Goal: Task Accomplishment & Management: Use online tool/utility

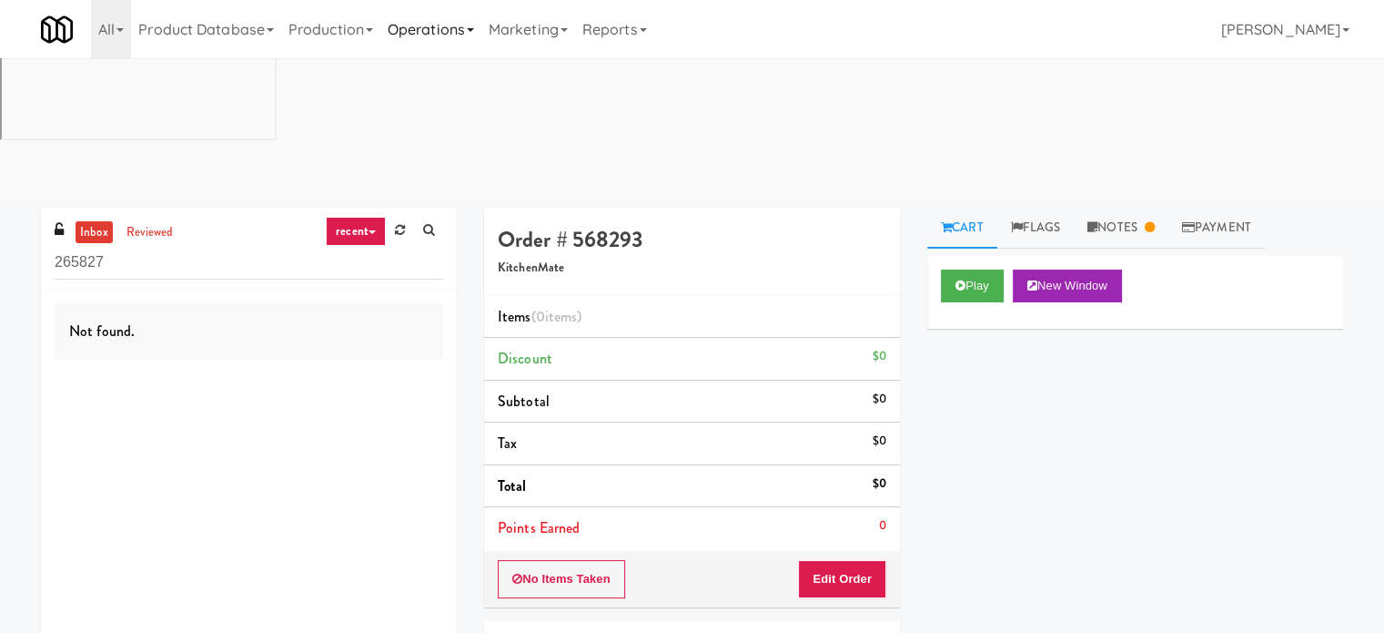
click at [432, 35] on link "Operations" at bounding box center [430, 29] width 101 height 58
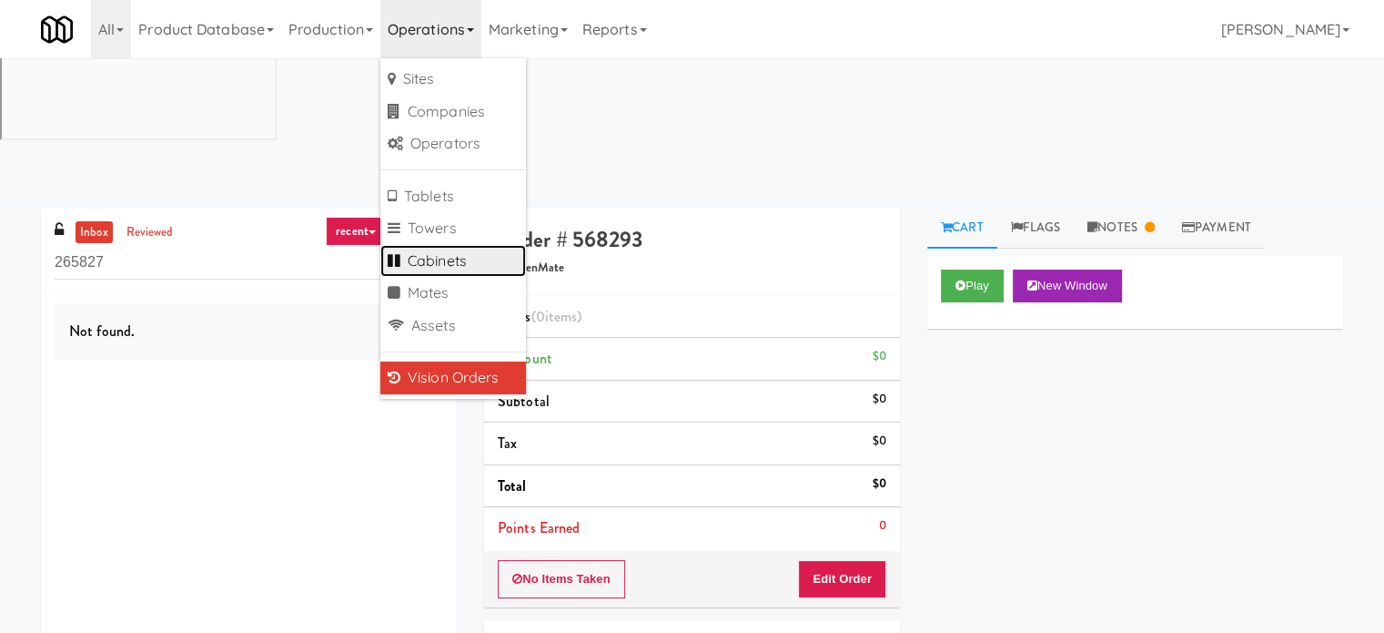
click at [437, 267] on link "Cabinets" at bounding box center [453, 261] width 146 height 33
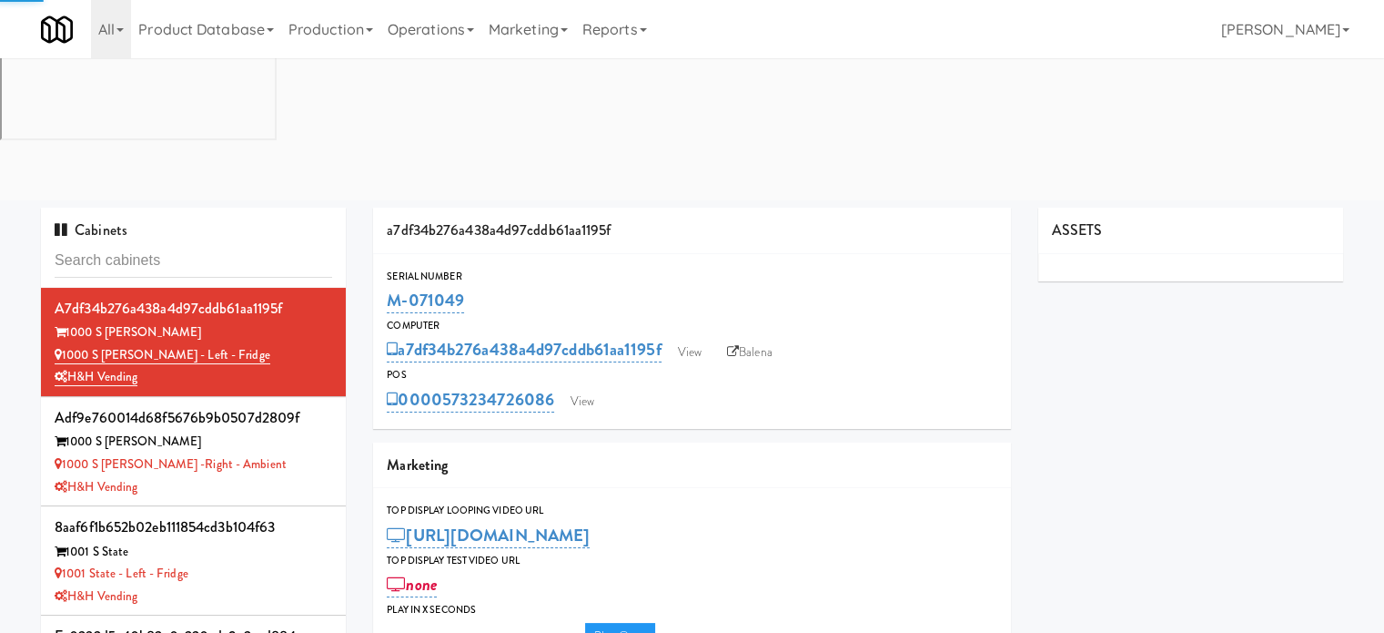
type input "3"
click at [195, 244] on input "text" at bounding box center [194, 261] width 278 height 34
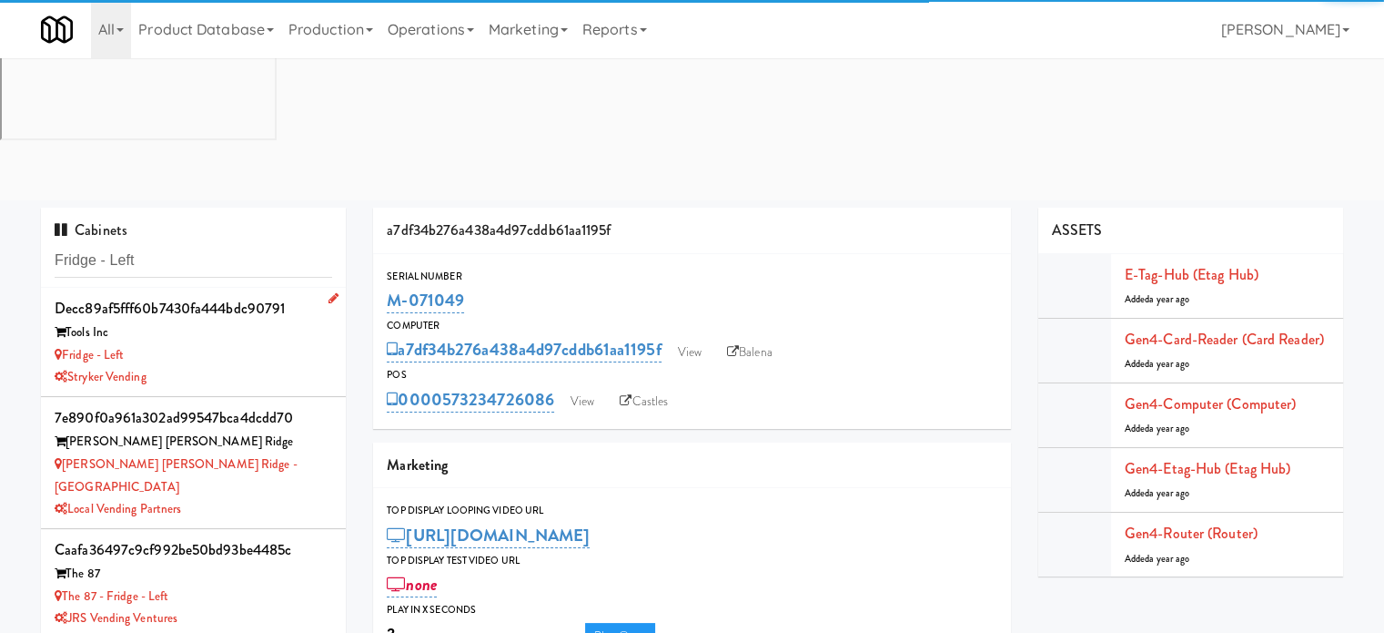
type input "Fridge - Left"
click at [227, 344] on div "Fridge - Left" at bounding box center [194, 355] width 278 height 23
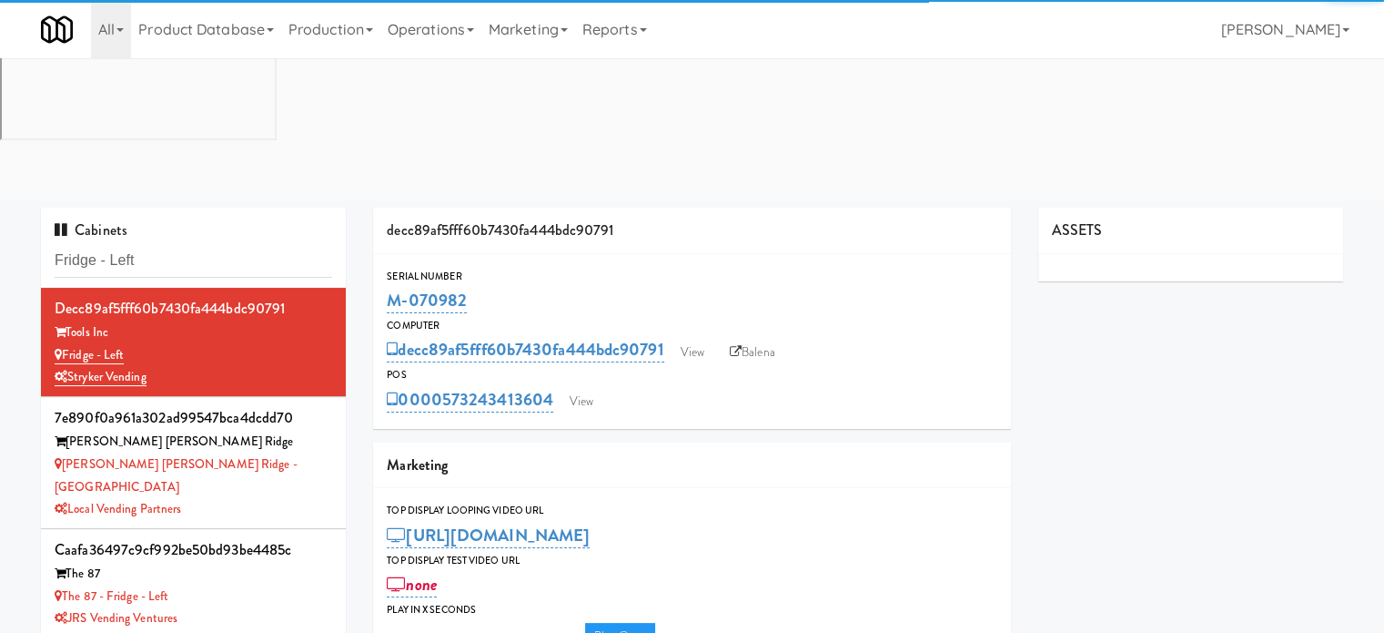
type input "3"
click at [247, 208] on div "Cabinets Fridge - Left" at bounding box center [193, 248] width 305 height 80
click at [216, 244] on input "Fridge - Left" at bounding box center [194, 261] width 278 height 34
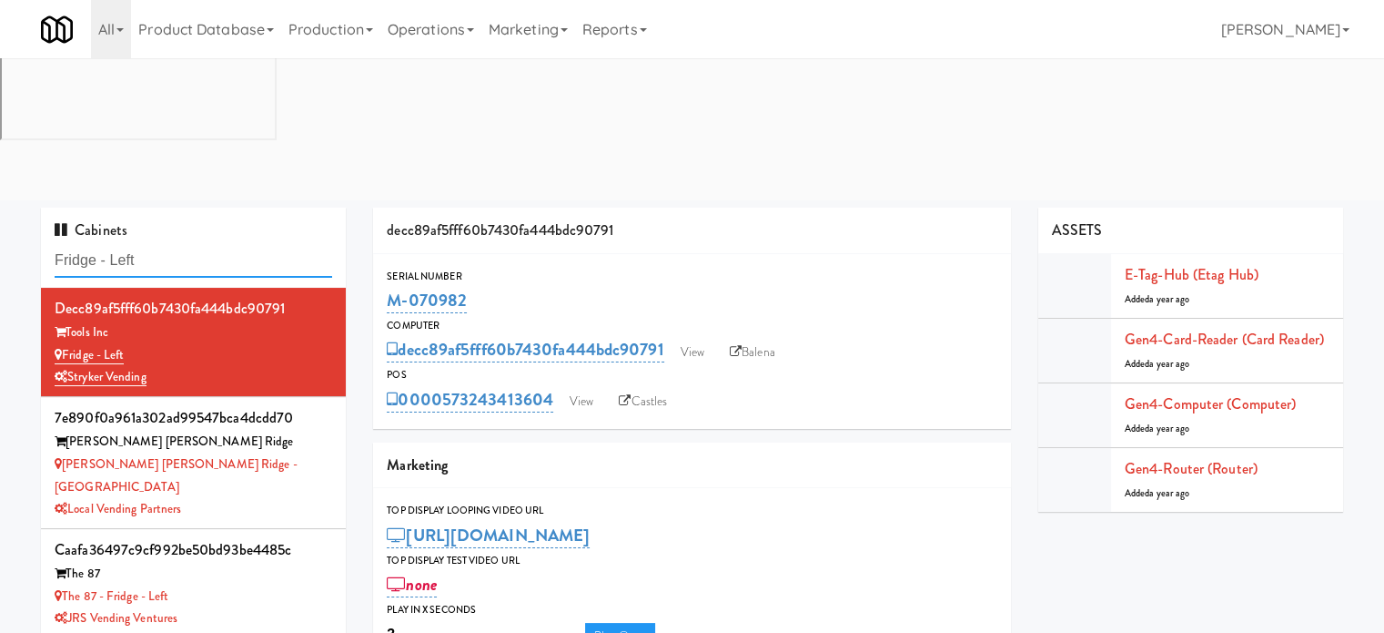
click at [216, 244] on input "Fridge - Left" at bounding box center [194, 261] width 278 height 34
click at [258, 366] on div "Stryker Vending" at bounding box center [194, 377] width 278 height 23
click at [579, 388] on link "View" at bounding box center [582, 401] width 42 height 27
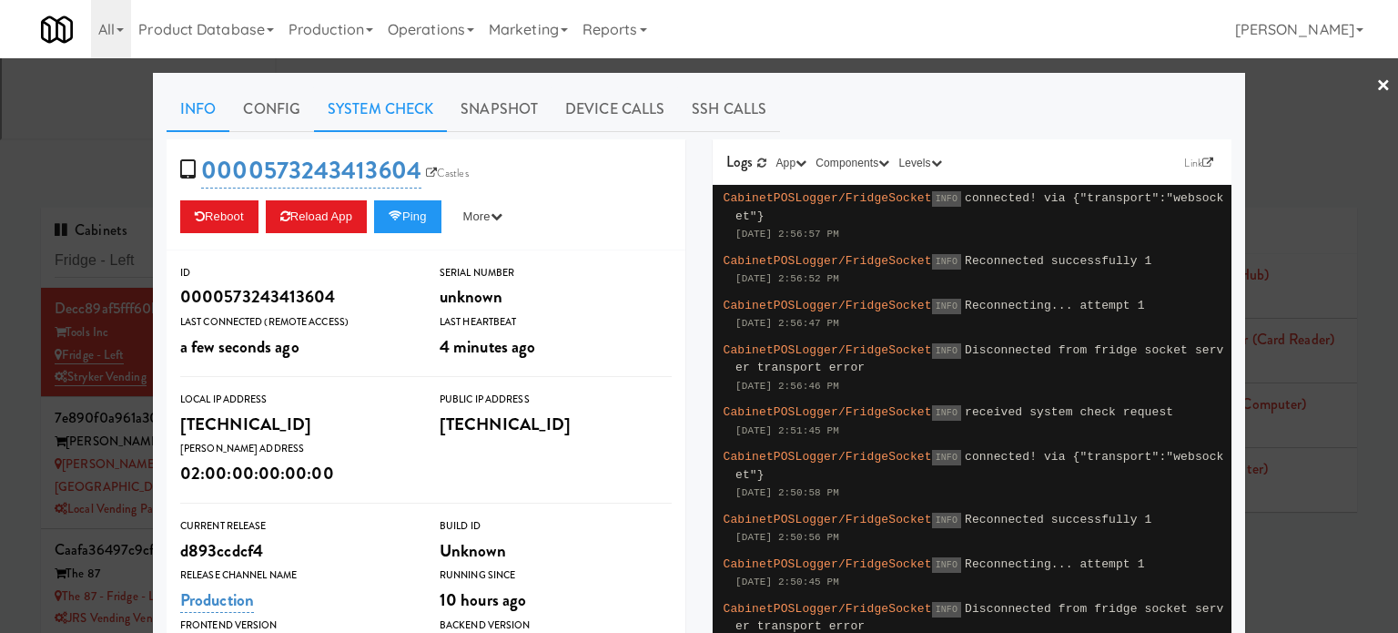
click at [381, 106] on link "System Check" at bounding box center [380, 109] width 133 height 46
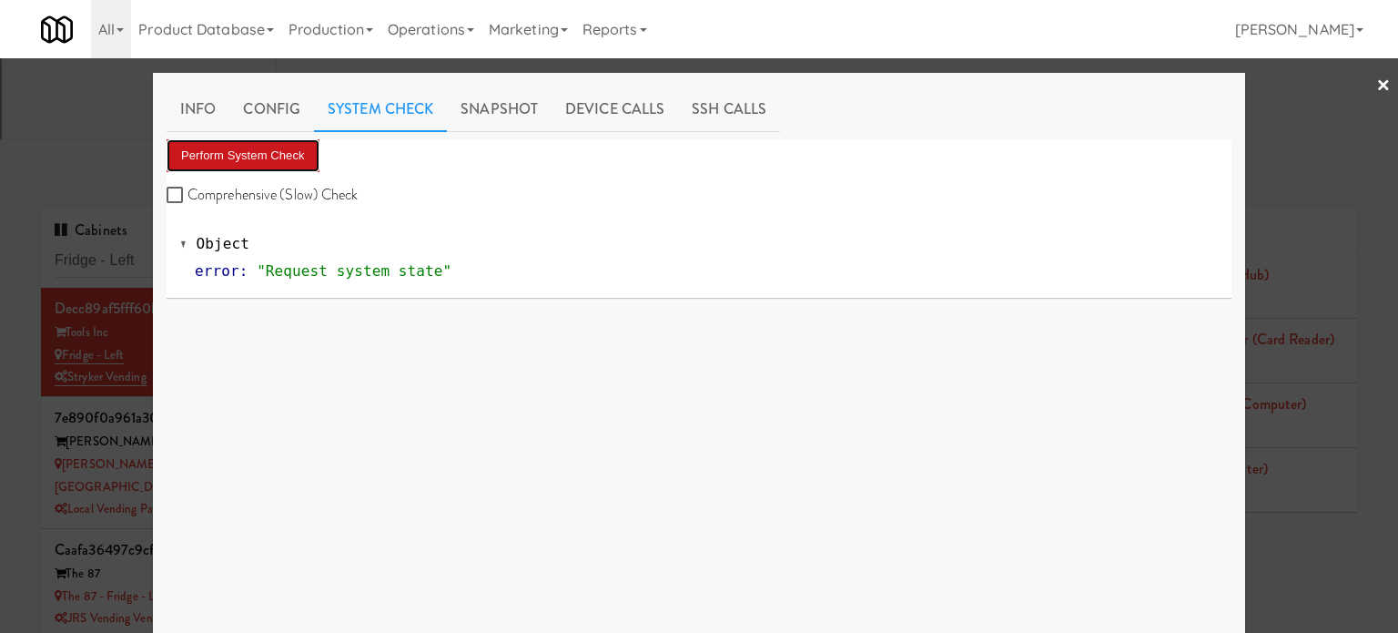
click at [276, 155] on button "Perform System Check" at bounding box center [243, 155] width 153 height 33
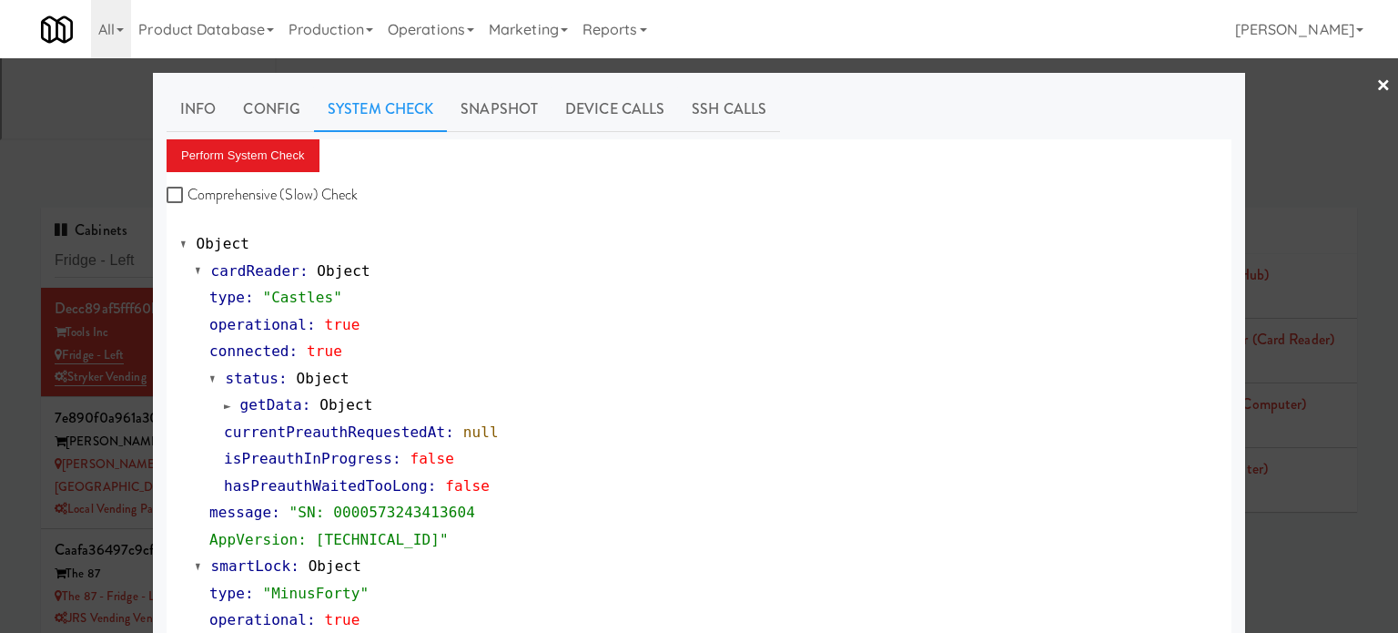
click at [1329, 403] on div at bounding box center [699, 316] width 1398 height 633
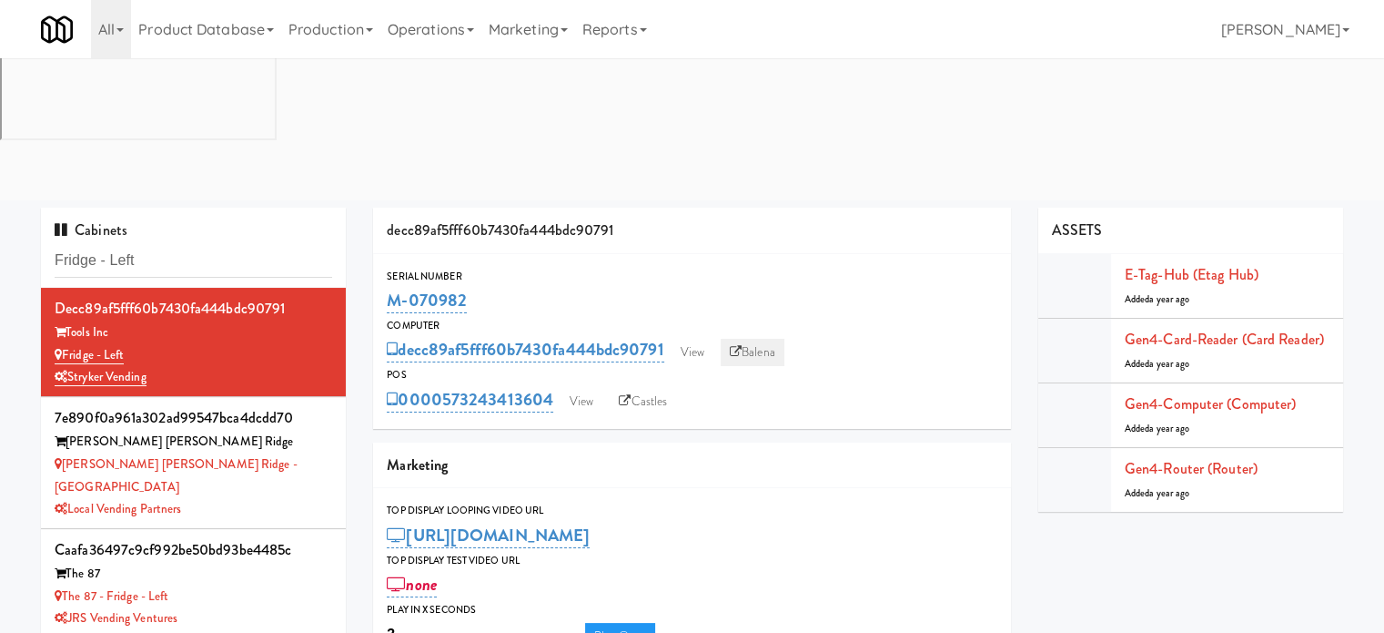
click at [766, 339] on link "Balena" at bounding box center [753, 352] width 64 height 27
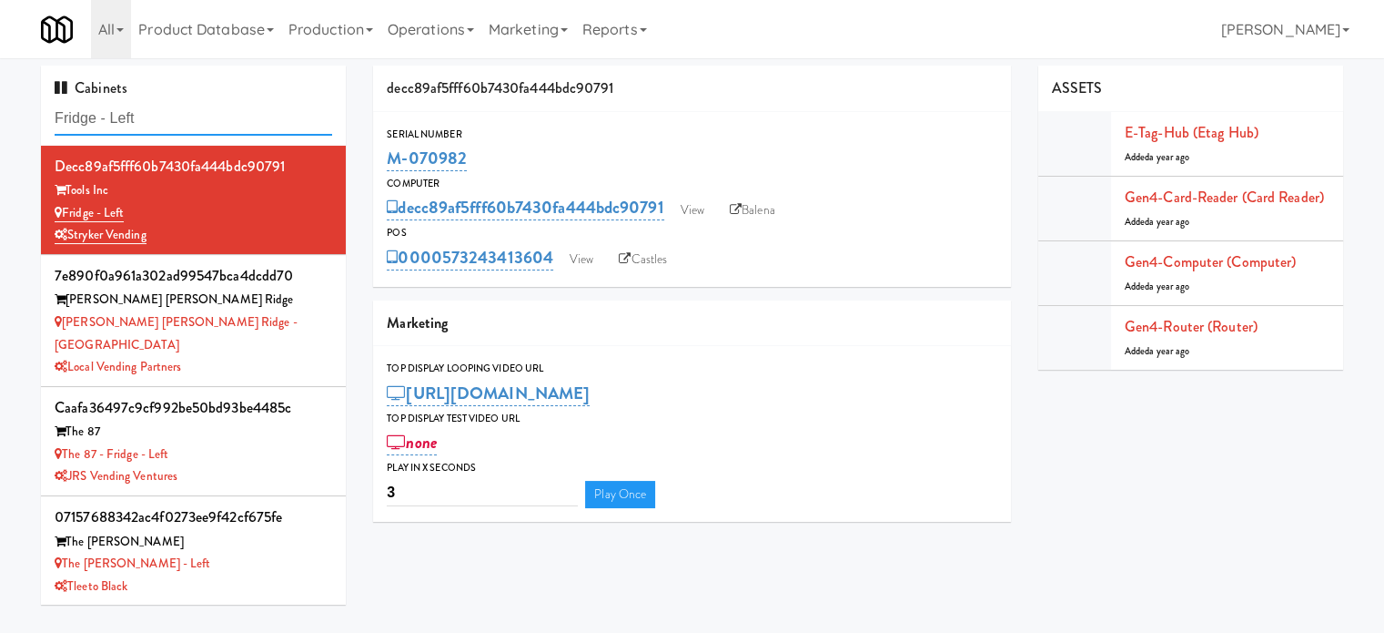
click at [187, 116] on input "Fridge - Left" at bounding box center [194, 119] width 278 height 34
paste input "Avant HP - Cooler - Middle"
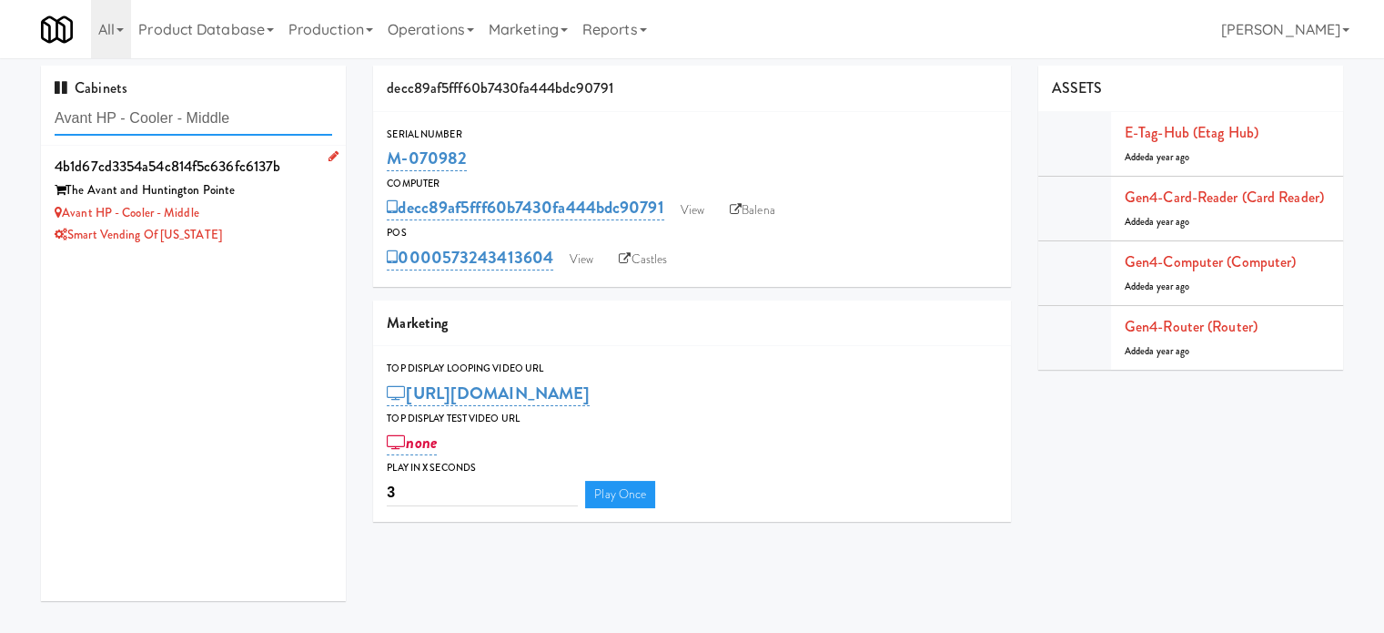
type input "Avant HP - Cooler - Middle"
drag, startPoint x: 238, startPoint y: 234, endPoint x: 248, endPoint y: 229, distance: 11.0
click at [241, 232] on div "Smart Vending of [US_STATE]" at bounding box center [194, 235] width 278 height 23
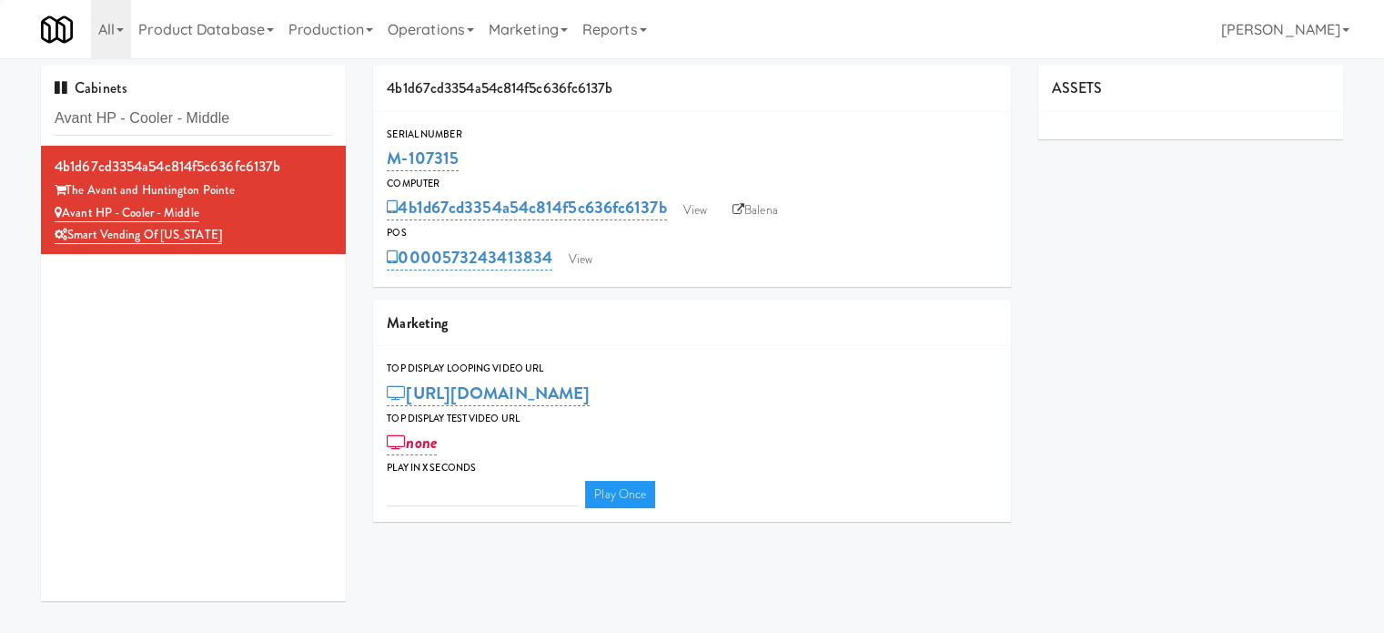
type input "3"
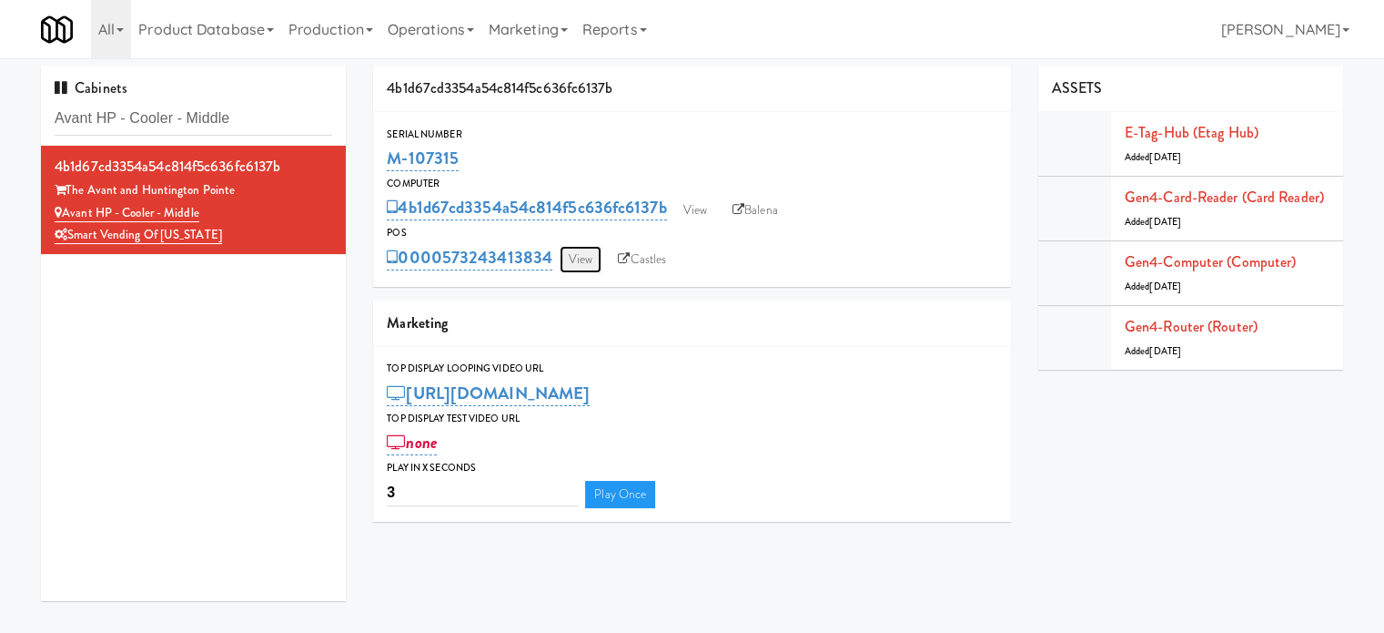
click at [582, 267] on link "View" at bounding box center [581, 259] width 42 height 27
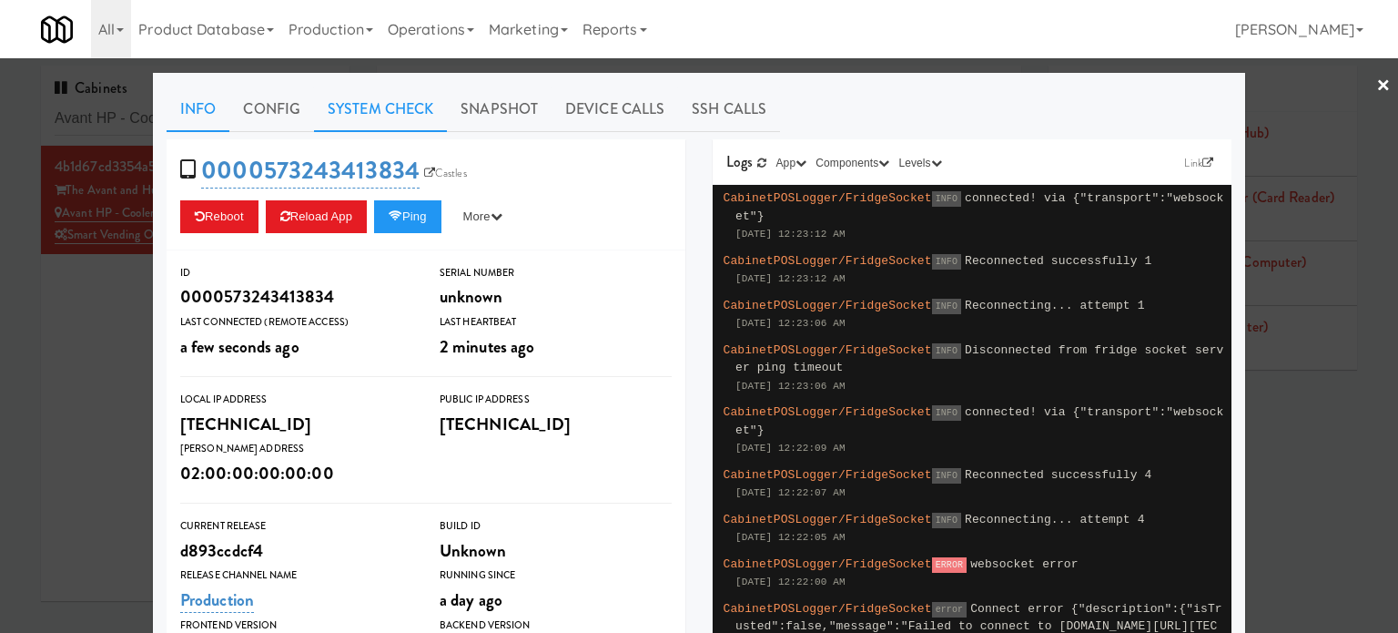
click at [400, 110] on link "System Check" at bounding box center [380, 109] width 133 height 46
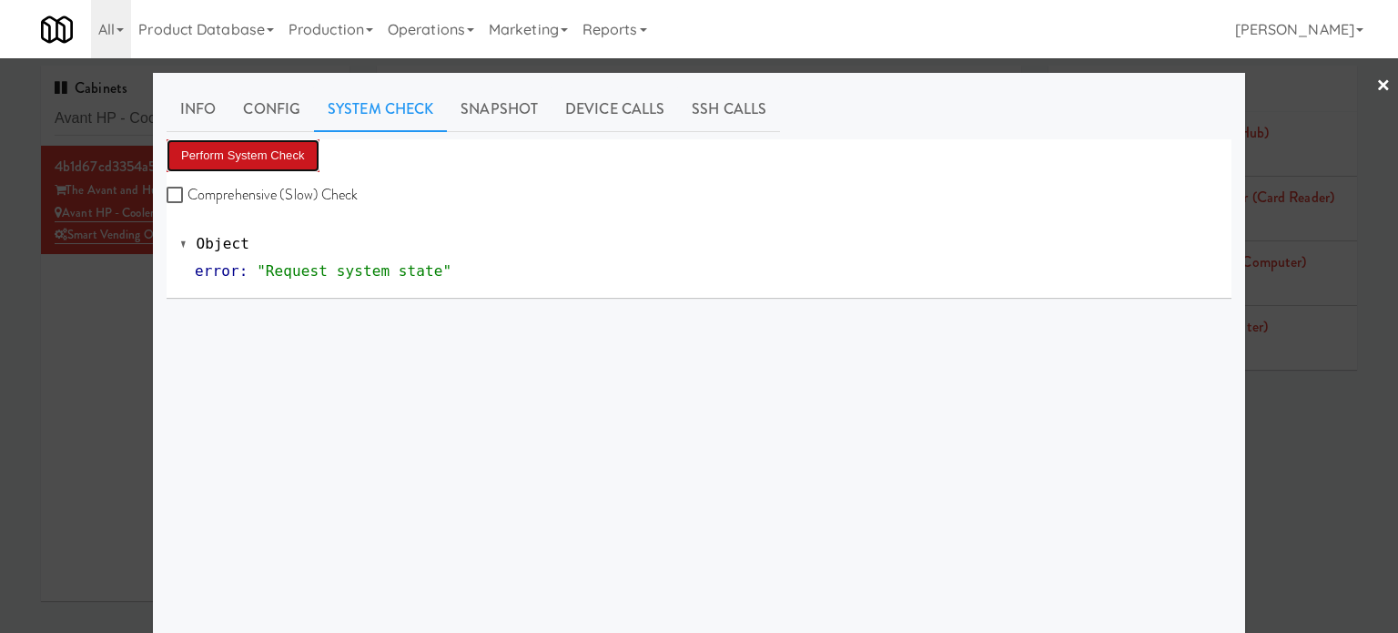
click at [262, 159] on button "Perform System Check" at bounding box center [243, 155] width 153 height 33
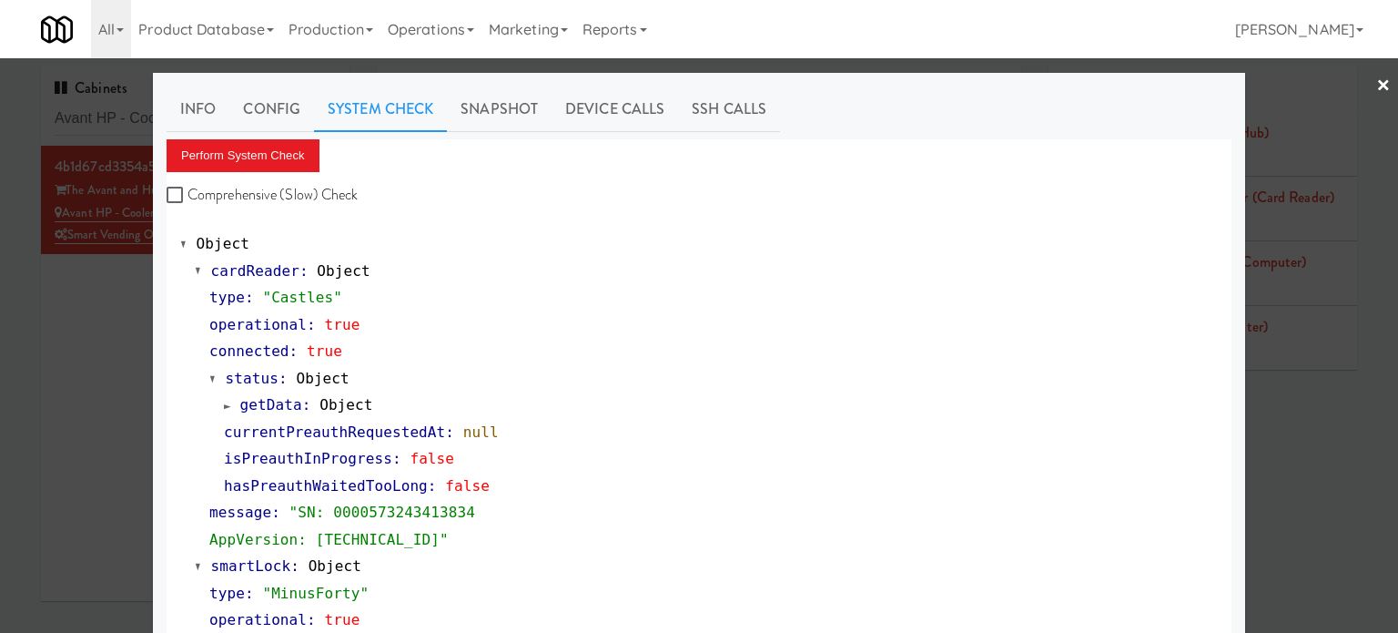
click at [106, 461] on div at bounding box center [699, 316] width 1398 height 633
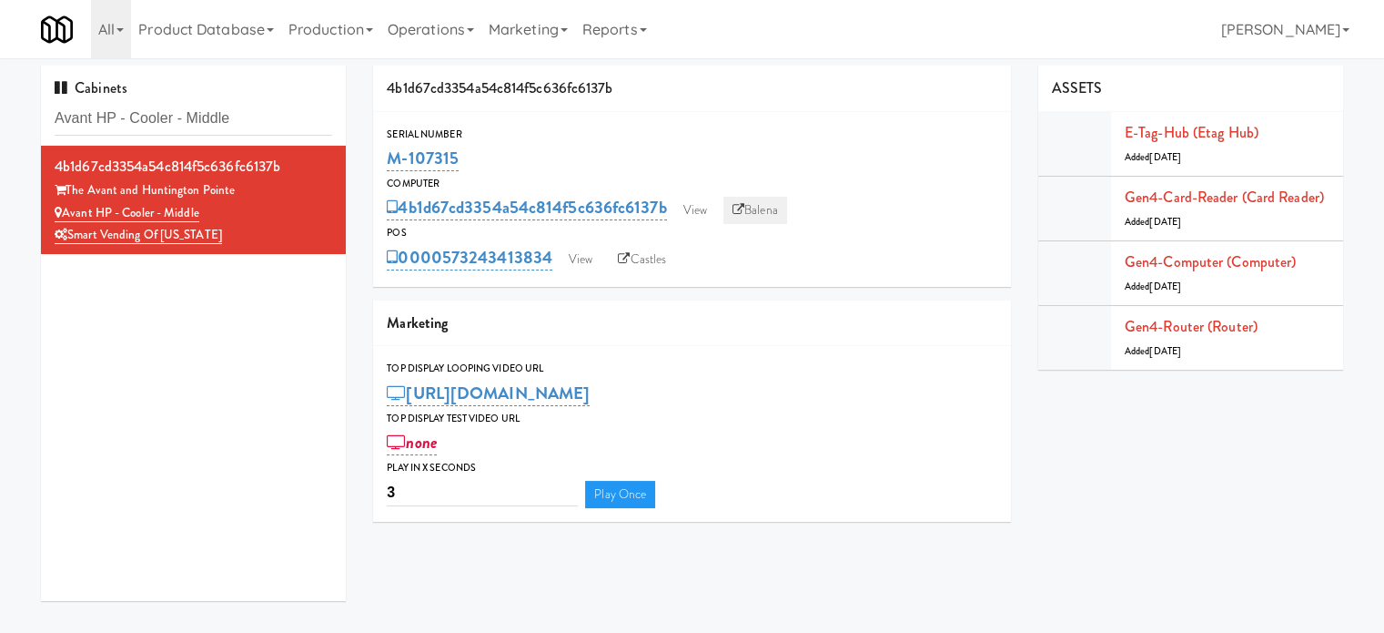
click at [777, 206] on link "Balena" at bounding box center [756, 210] width 64 height 27
click at [266, 108] on input "Avant HP - Cooler - Middle" at bounding box center [194, 119] width 278 height 34
paste input "Greenvue Apartments - Cooler"
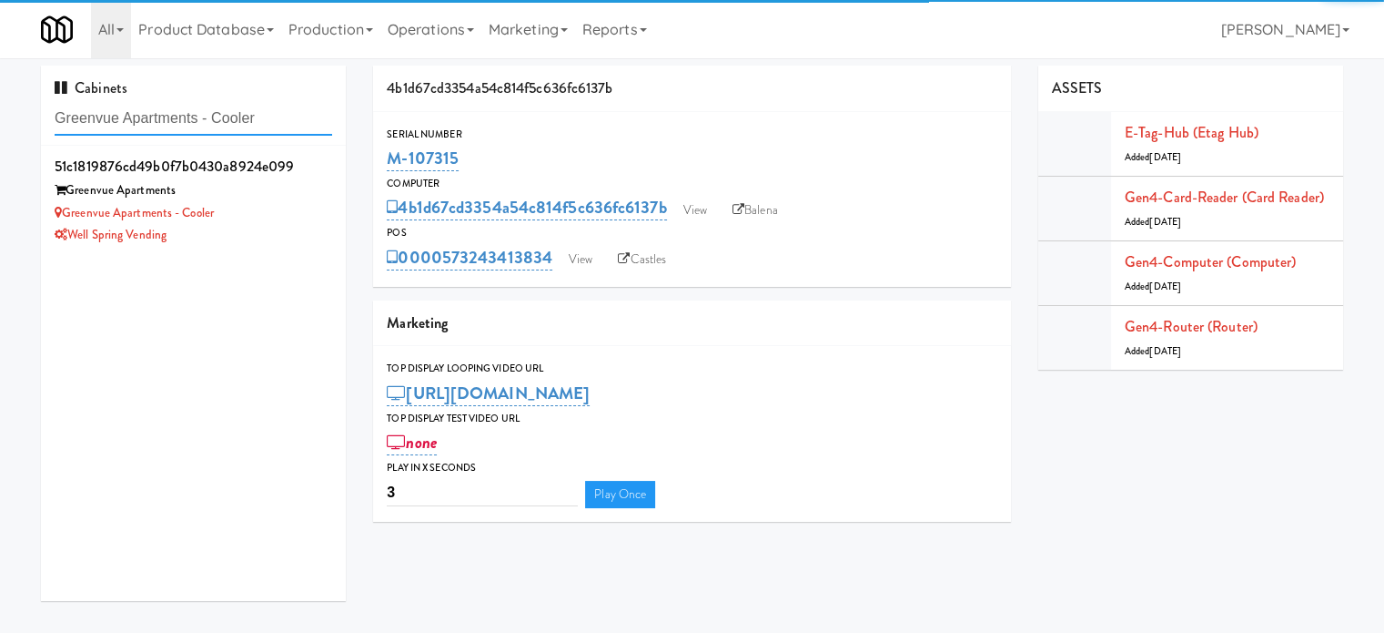
type input "Greenvue Apartments - Cooler"
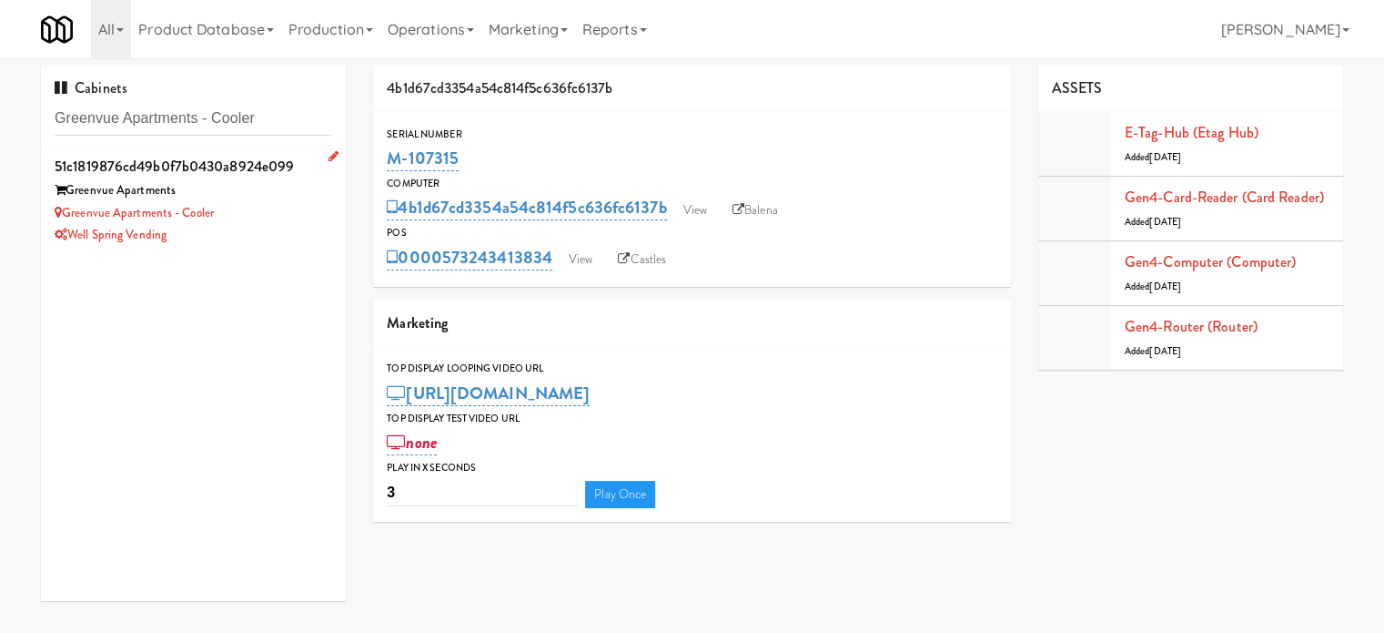
drag, startPoint x: 277, startPoint y: 199, endPoint x: 323, endPoint y: 200, distance: 46.4
click at [280, 201] on div "51c1819876cd49b0f7b0430a8924e099 [GEOGRAPHIC_DATA] [GEOGRAPHIC_DATA] Apartments…" at bounding box center [194, 200] width 278 height 94
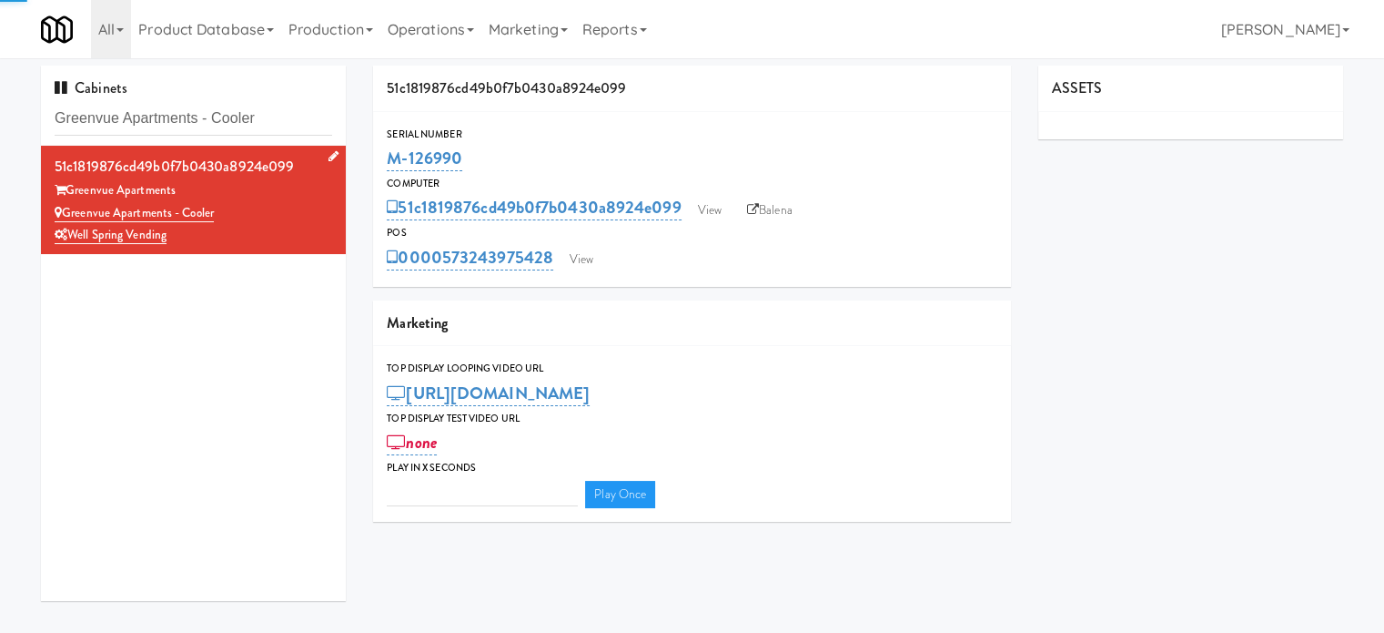
type input "3"
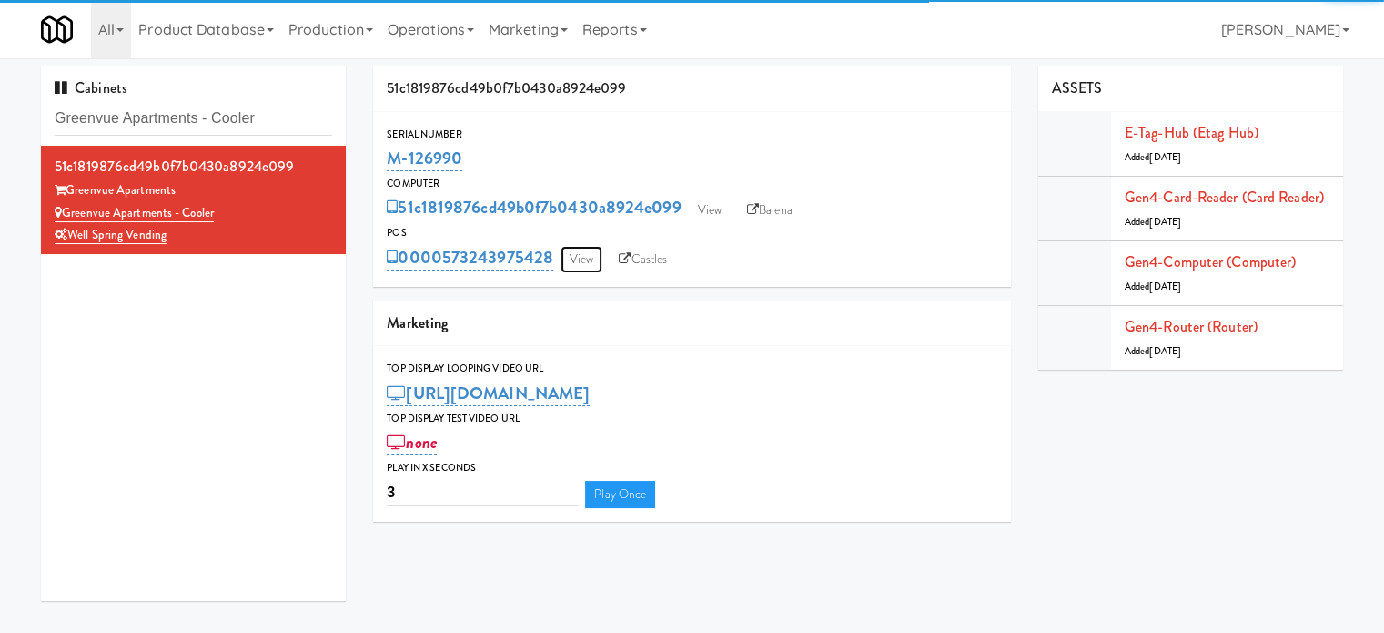
click at [579, 256] on link "View" at bounding box center [582, 259] width 42 height 27
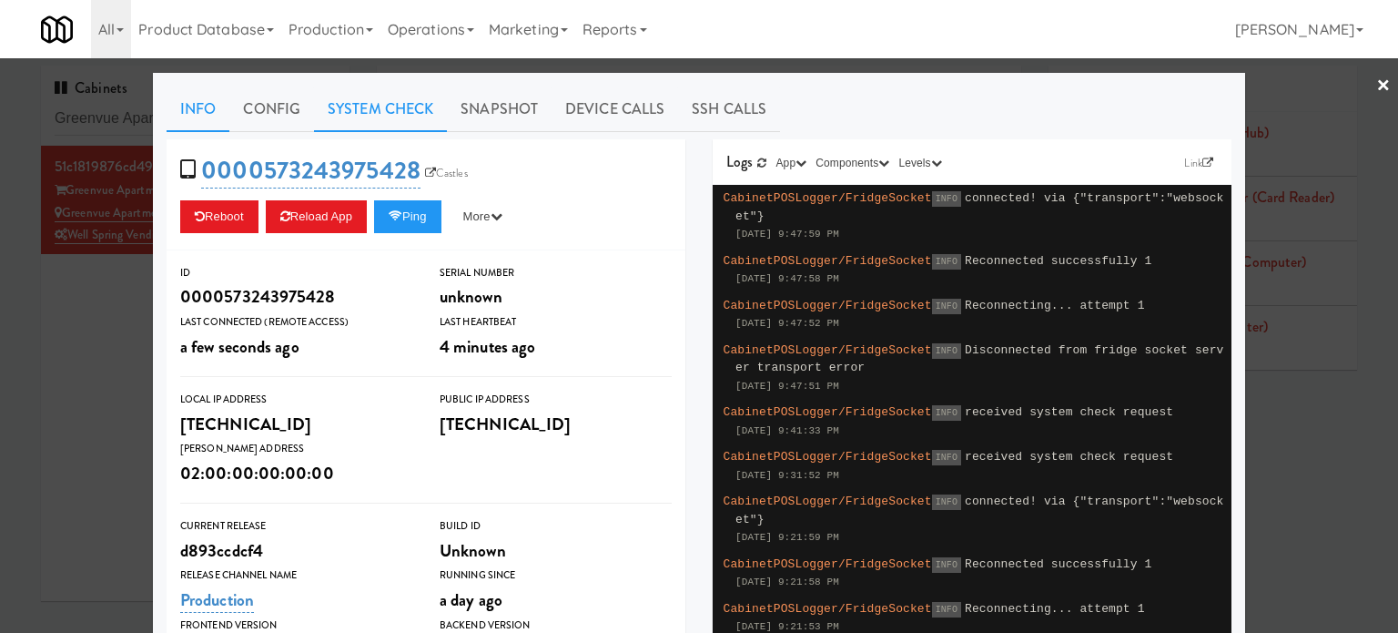
click at [384, 100] on link "System Check" at bounding box center [380, 109] width 133 height 46
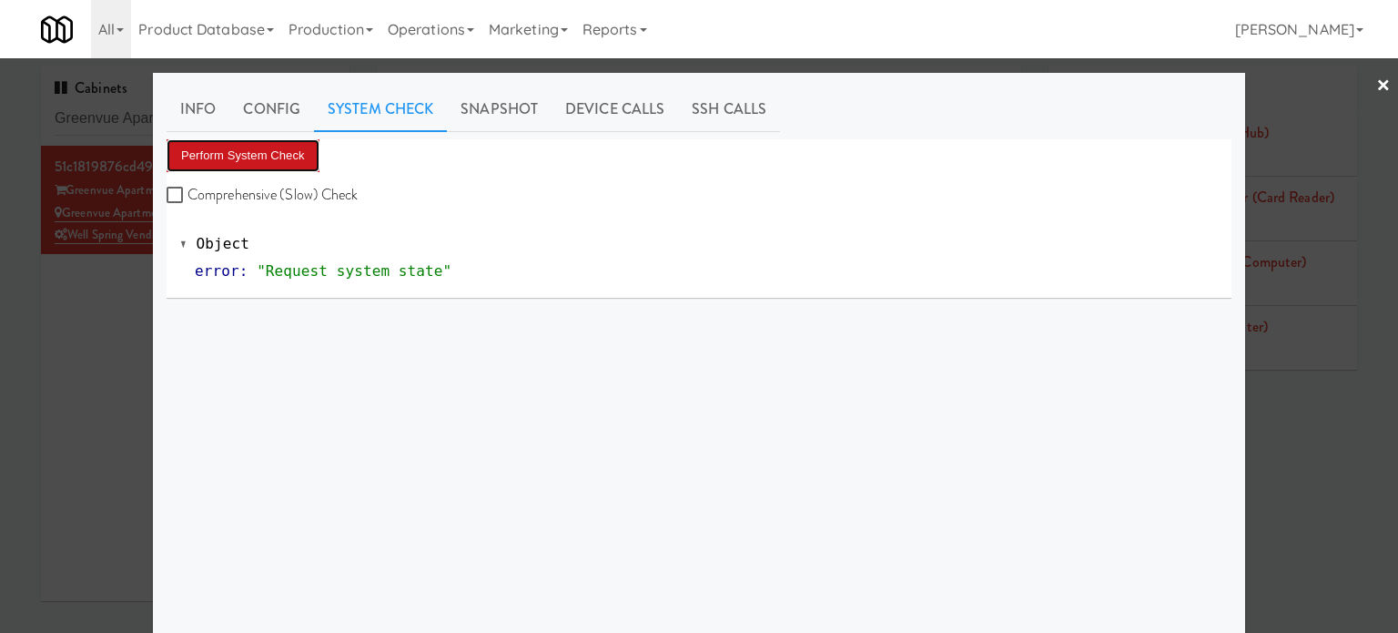
click at [248, 159] on button "Perform System Check" at bounding box center [243, 155] width 153 height 33
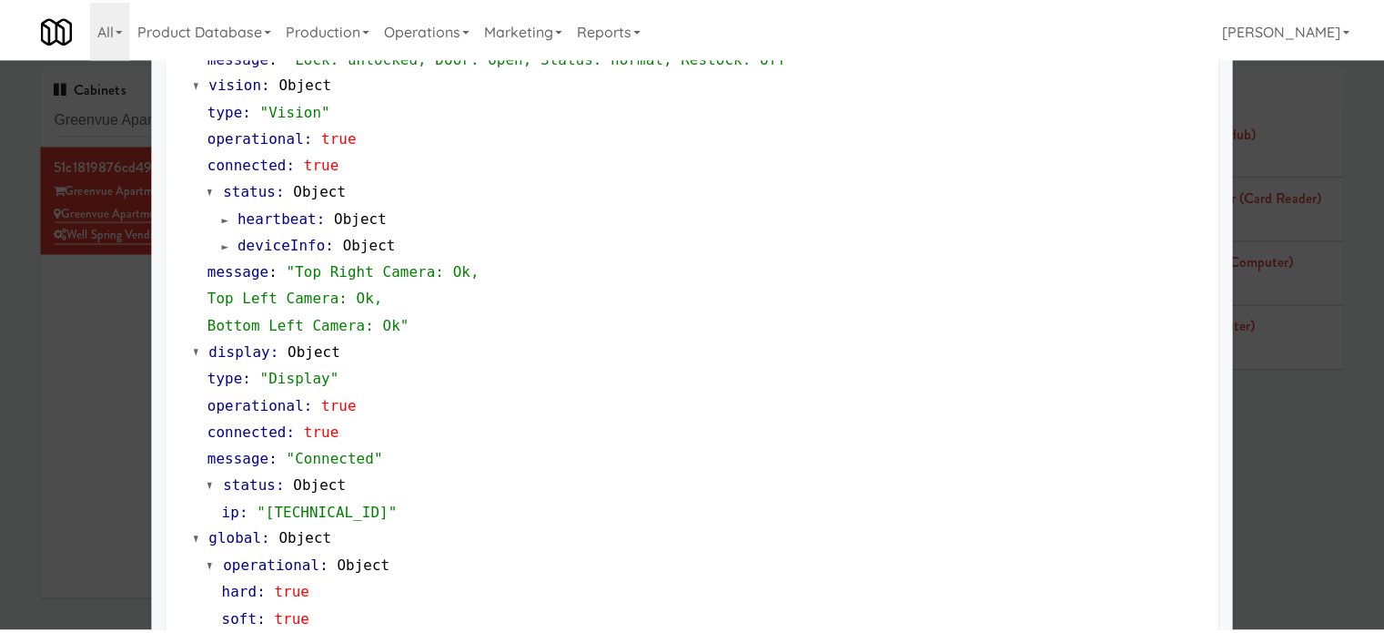
scroll to position [806, 0]
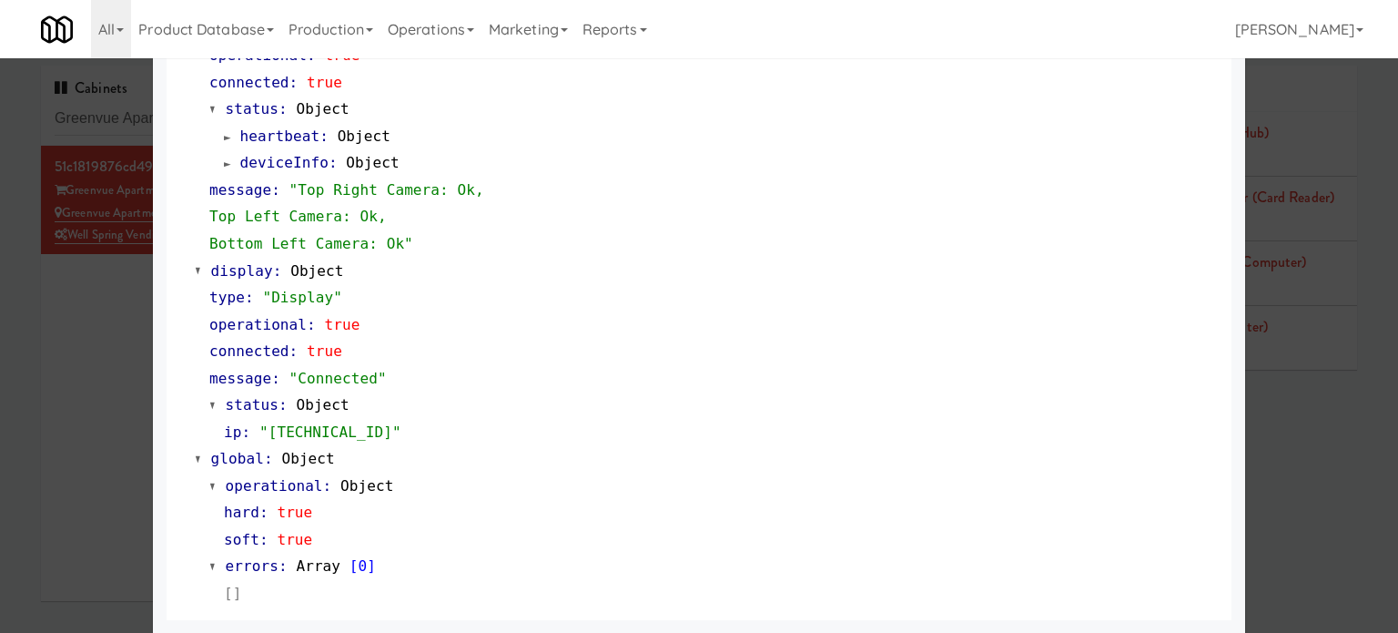
click at [61, 370] on div at bounding box center [699, 316] width 1398 height 633
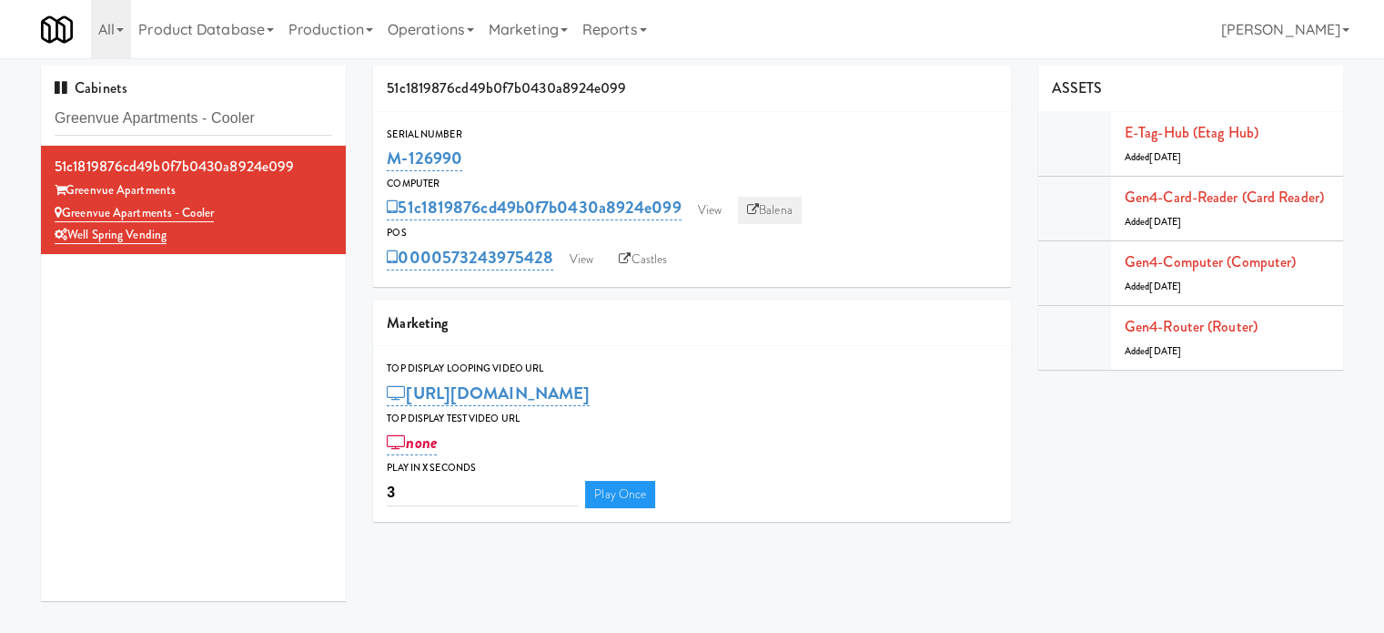
click at [780, 213] on link "Balena" at bounding box center [770, 210] width 64 height 27
drag, startPoint x: 461, startPoint y: 156, endPoint x: 388, endPoint y: 162, distance: 74.0
click at [388, 162] on div "M-126990" at bounding box center [692, 158] width 611 height 31
copy link "M-126990"
drag, startPoint x: 255, startPoint y: 443, endPoint x: 302, endPoint y: 338, distance: 115.7
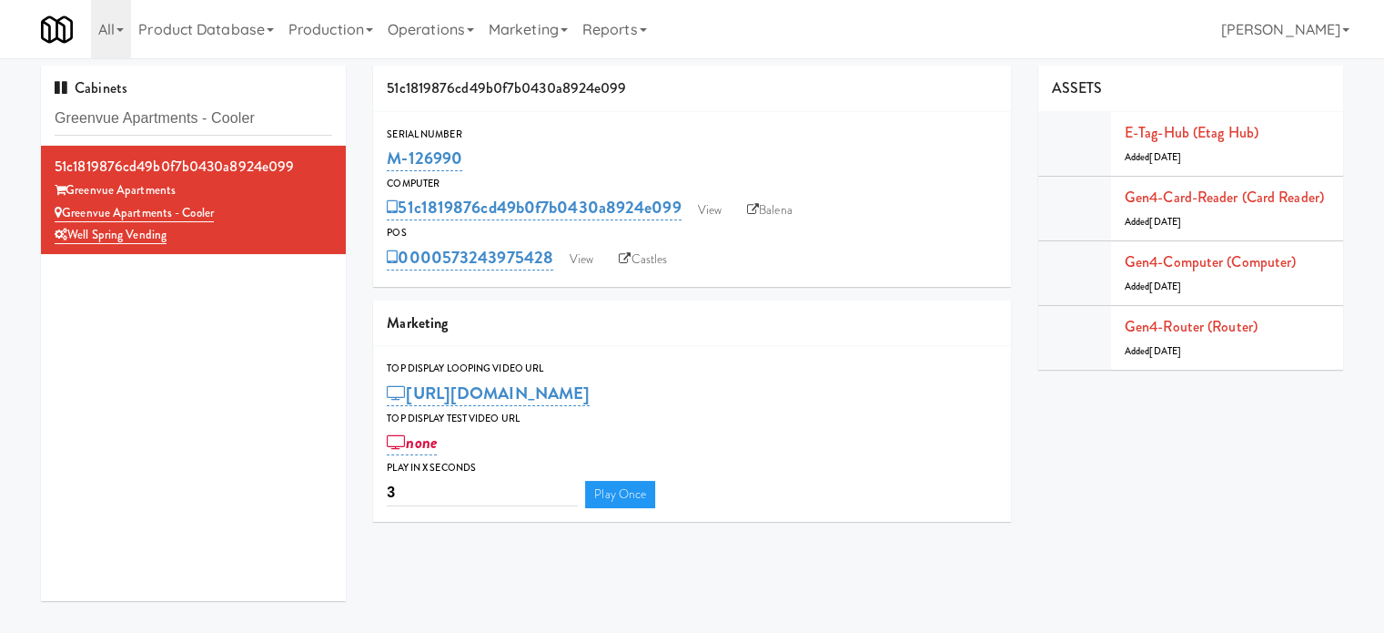
click at [255, 440] on div "51c1819876cd49b0f7b0430a8924e099 [GEOGRAPHIC_DATA] [GEOGRAPHIC_DATA] Apartments…" at bounding box center [193, 373] width 305 height 455
click at [232, 121] on input "Greenvue Apartments - Cooler" at bounding box center [194, 119] width 278 height 34
paste input "Avant HP - Ambient - Right"
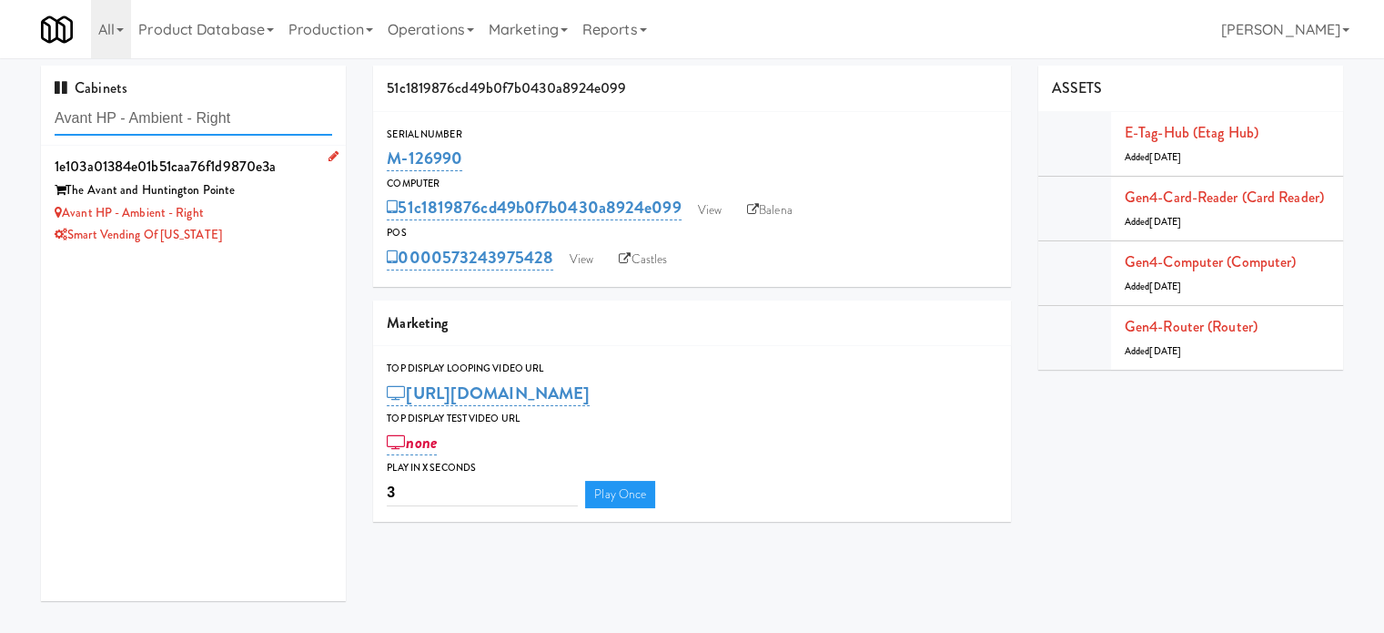
type input "Avant HP - Ambient - Right"
click at [303, 238] on div "Smart Vending of [US_STATE]" at bounding box center [194, 235] width 278 height 23
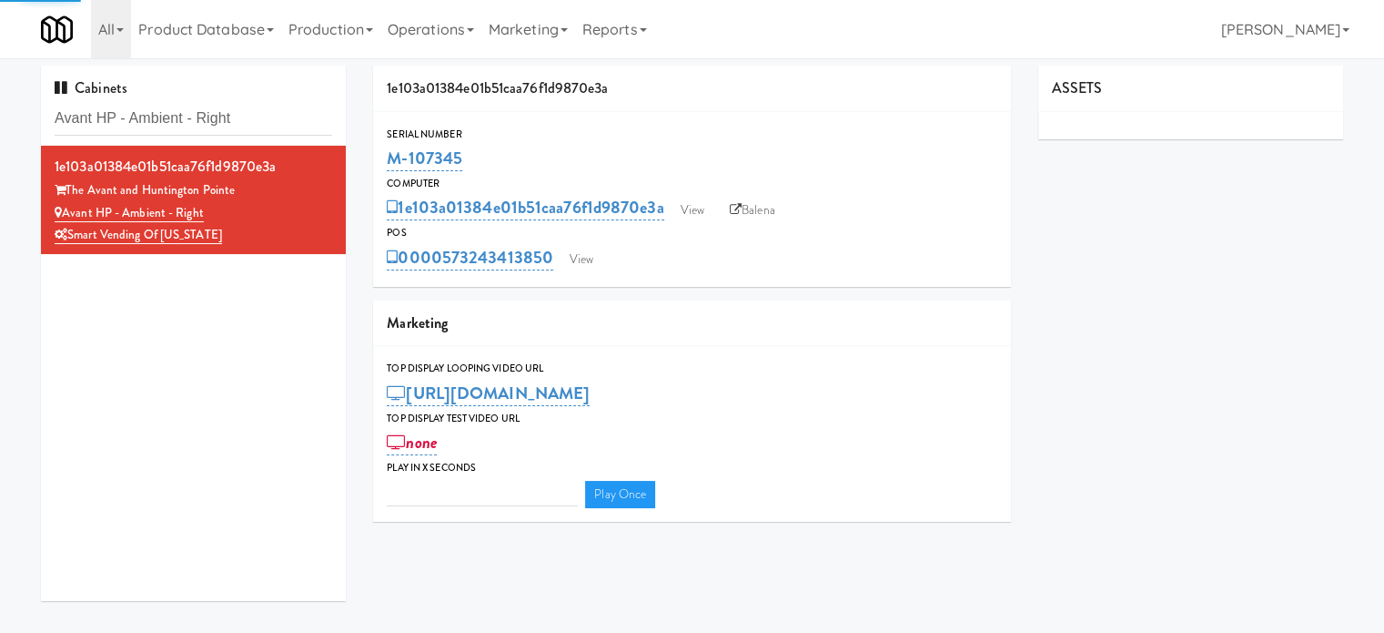
type input "3"
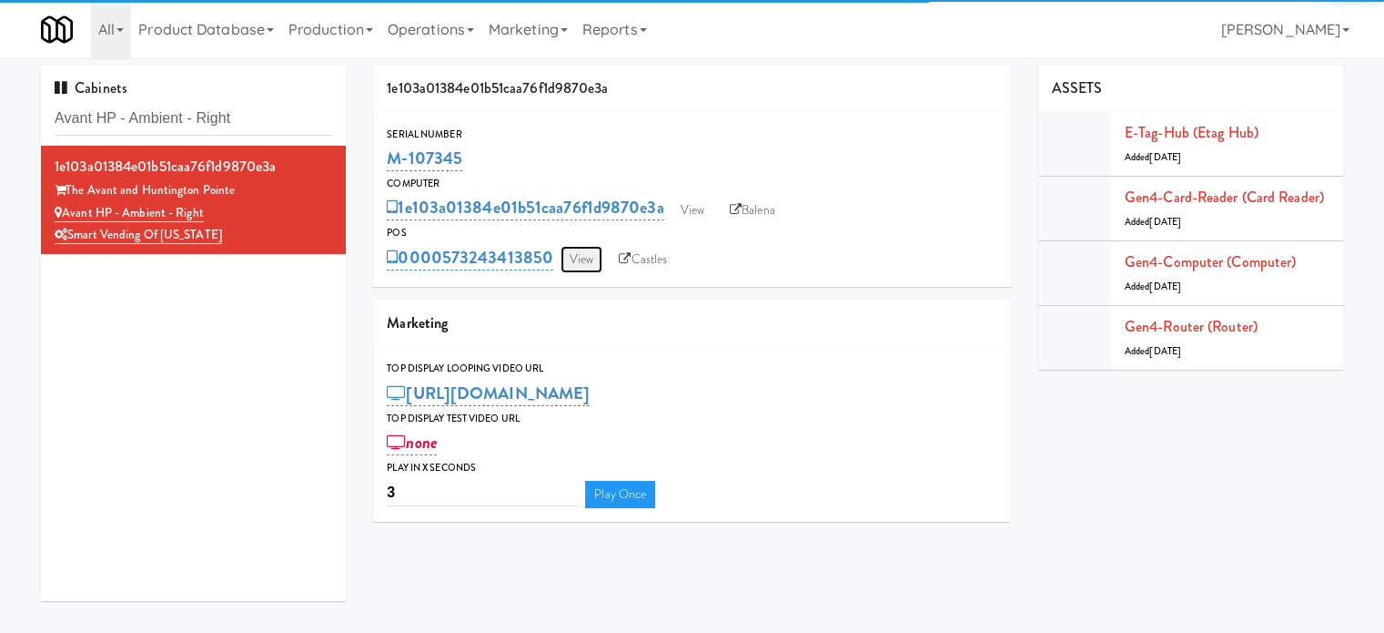
click at [586, 267] on link "View" at bounding box center [582, 259] width 42 height 27
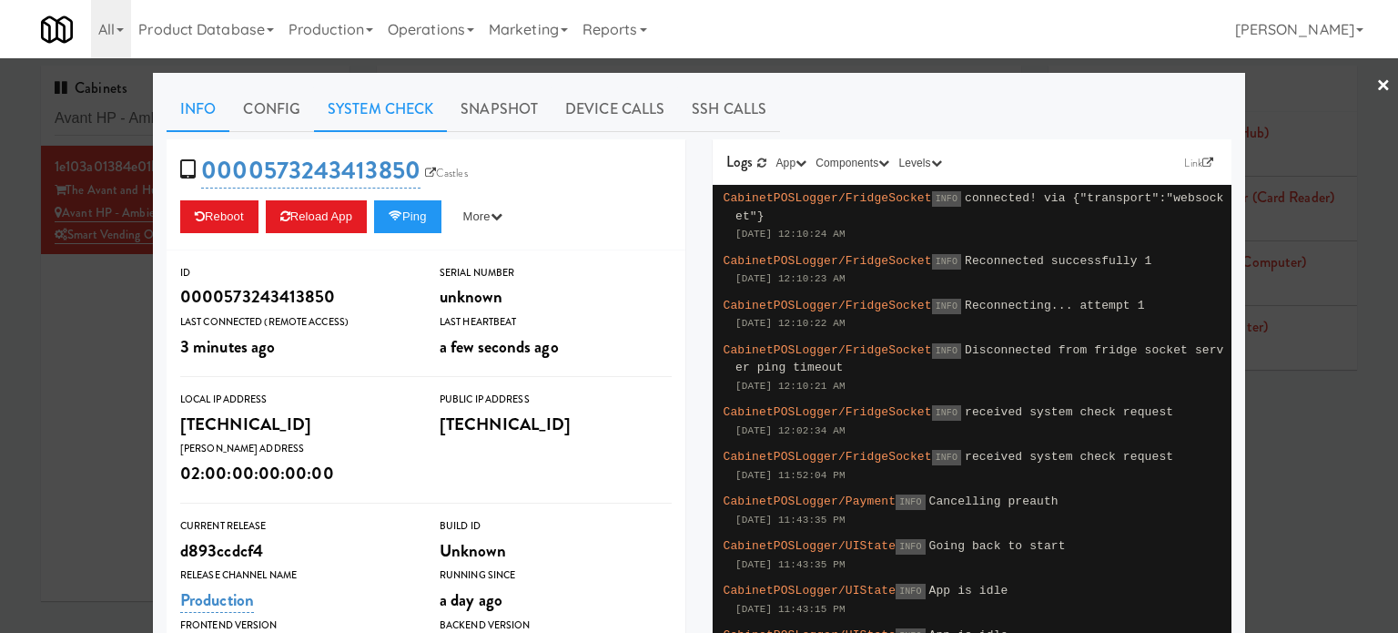
click at [360, 106] on link "System Check" at bounding box center [380, 109] width 133 height 46
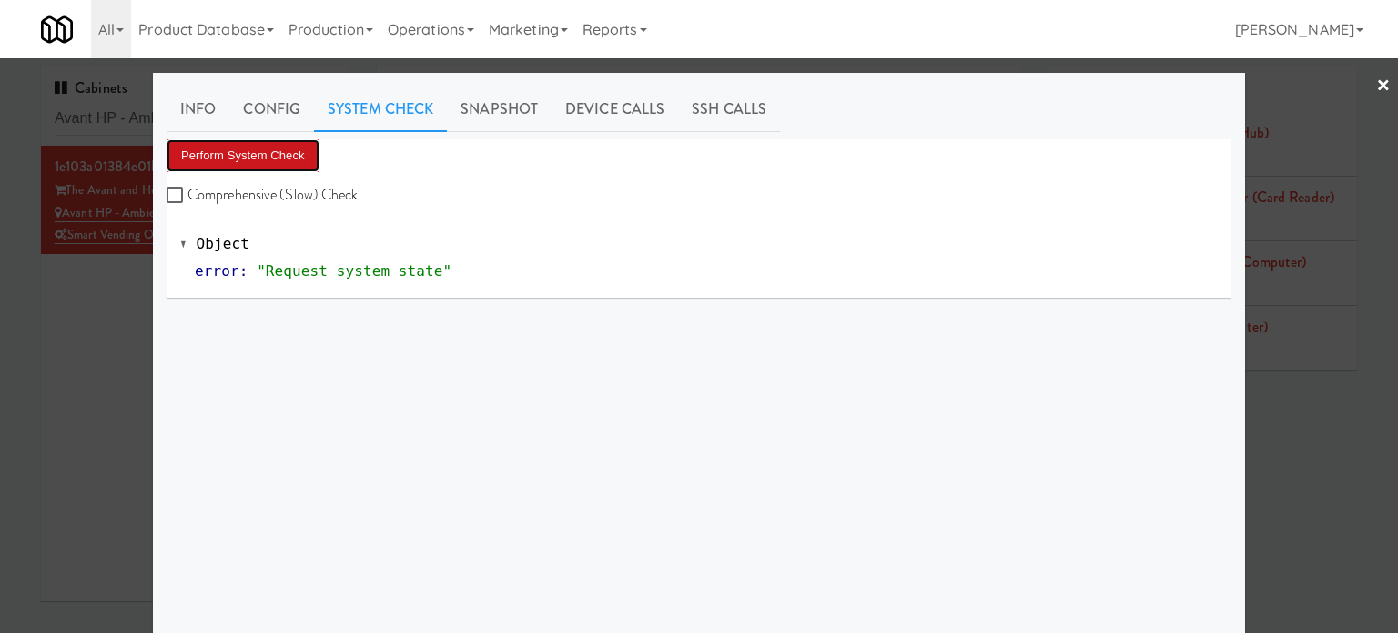
click at [274, 152] on button "Perform System Check" at bounding box center [243, 155] width 153 height 33
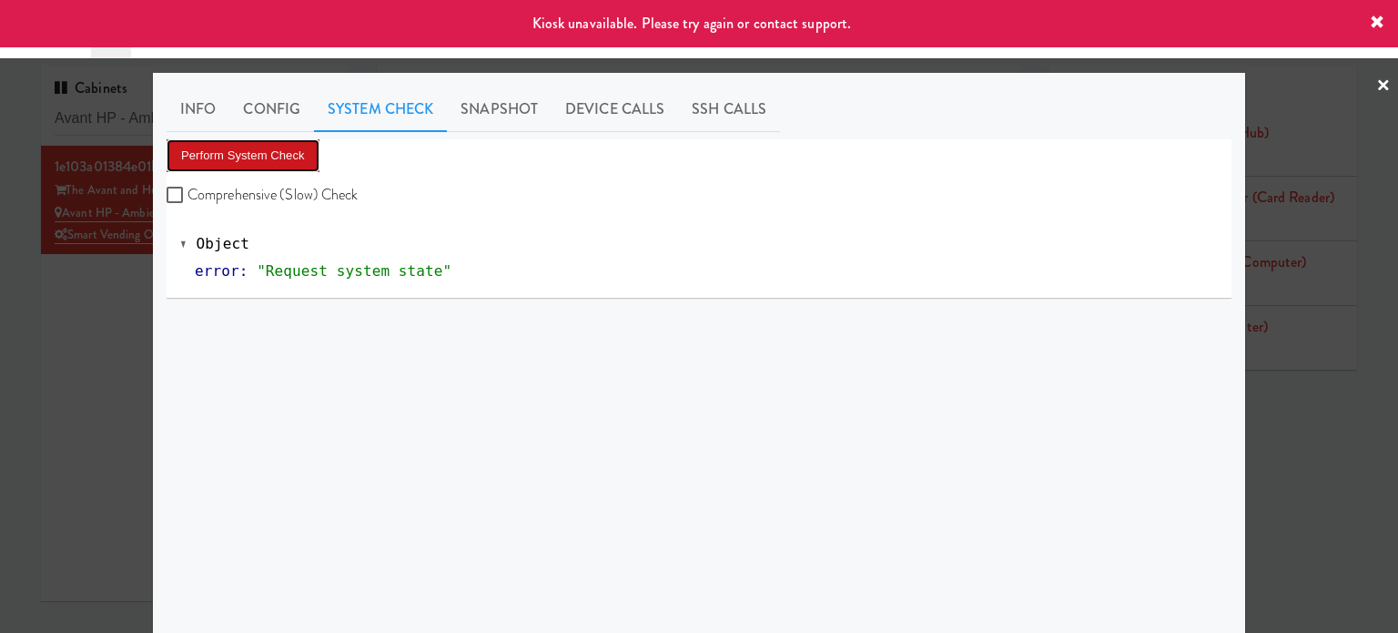
click at [278, 152] on button "Perform System Check" at bounding box center [243, 155] width 153 height 33
click at [94, 341] on div at bounding box center [699, 316] width 1398 height 633
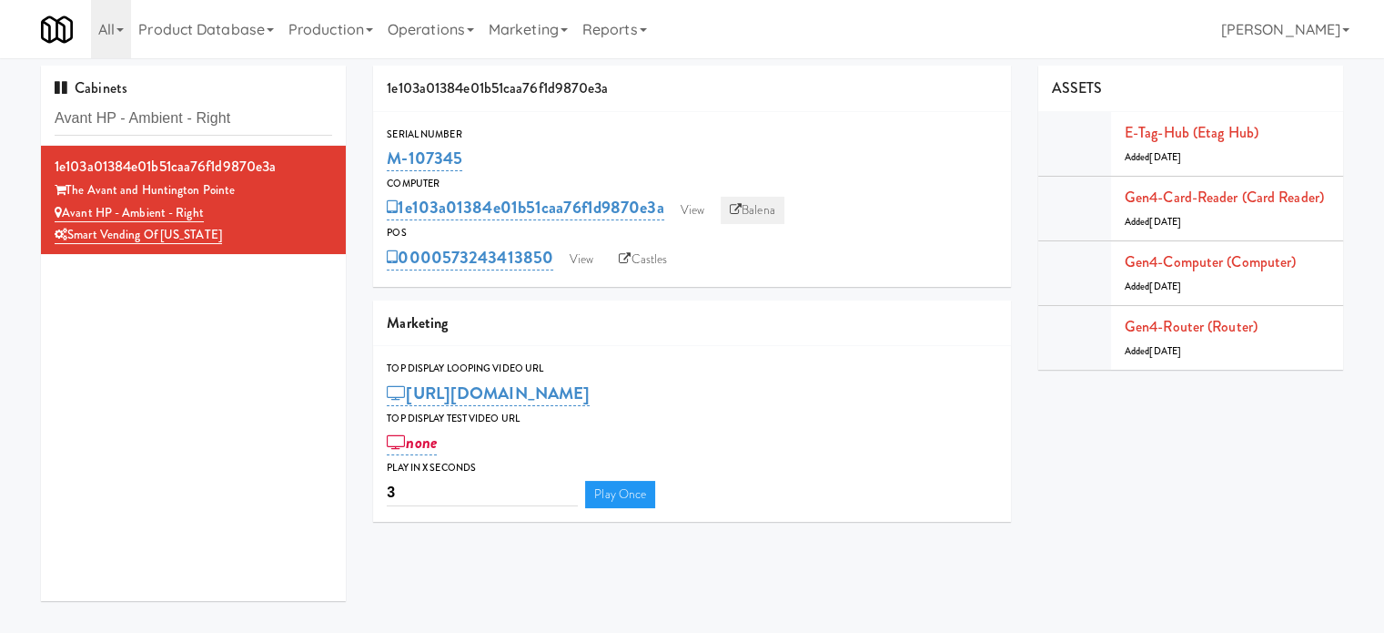
click at [750, 203] on link "Balena" at bounding box center [753, 210] width 64 height 27
